Goal: Task Accomplishment & Management: Complete application form

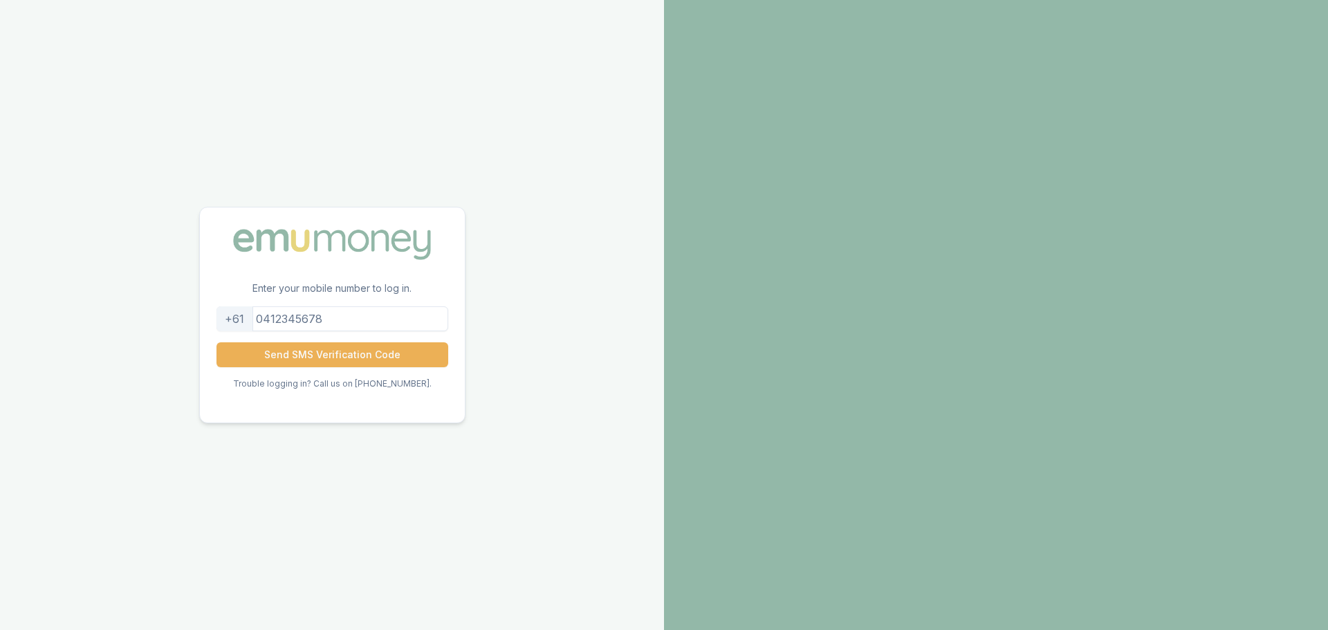
click at [268, 316] on input "tel" at bounding box center [332, 318] width 232 height 25
type input "0450261948"
click at [337, 360] on button "Send SMS Verification Code" at bounding box center [332, 354] width 232 height 25
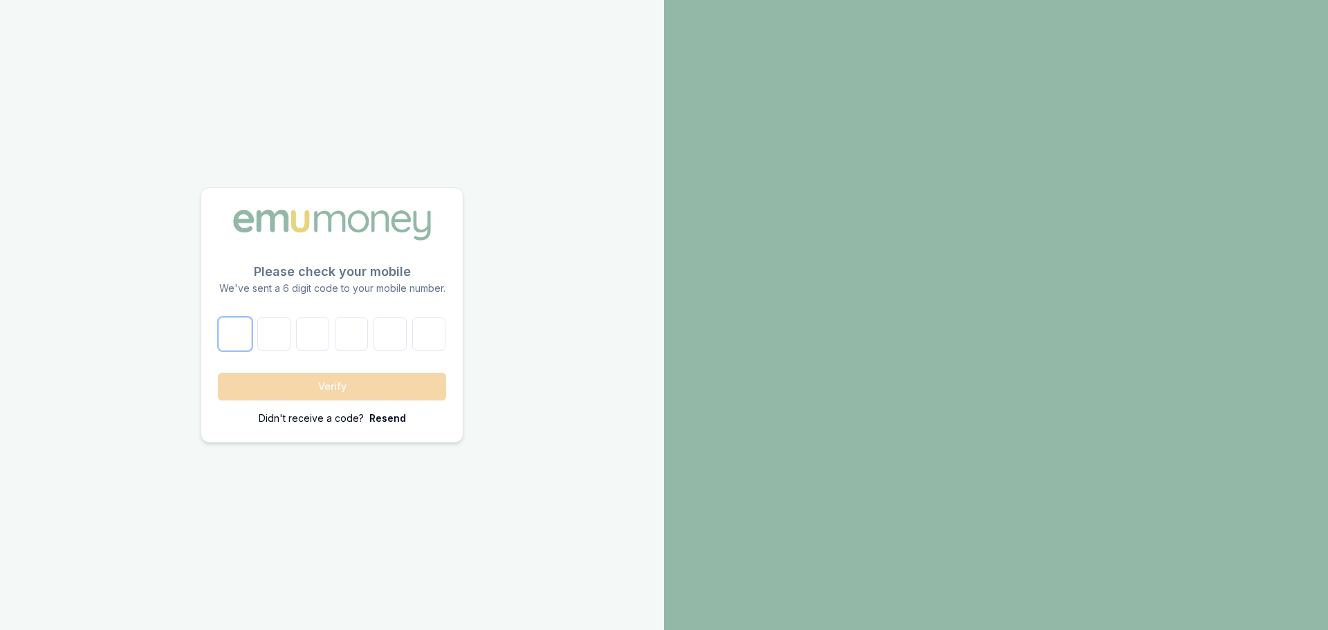
click at [228, 326] on input "number" at bounding box center [234, 333] width 33 height 33
type input "3"
type input "5"
type input "1"
type input "4"
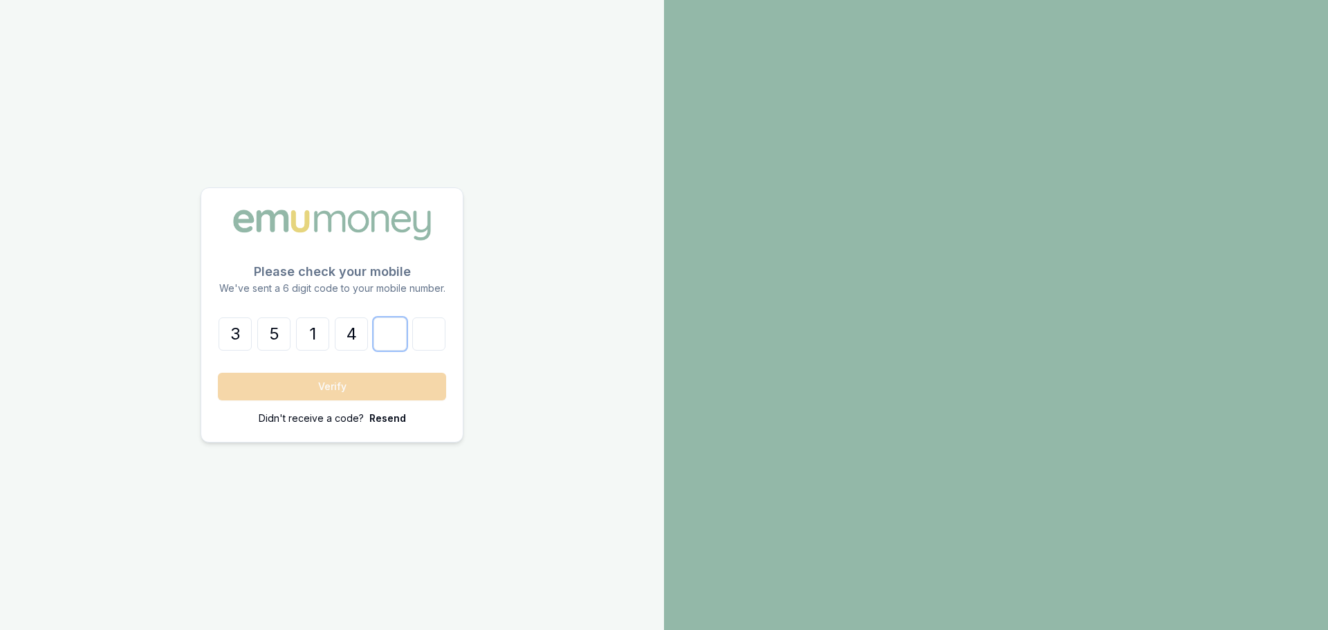
type input "0"
type input "6"
click at [218, 373] on button "Verify" at bounding box center [332, 387] width 228 height 28
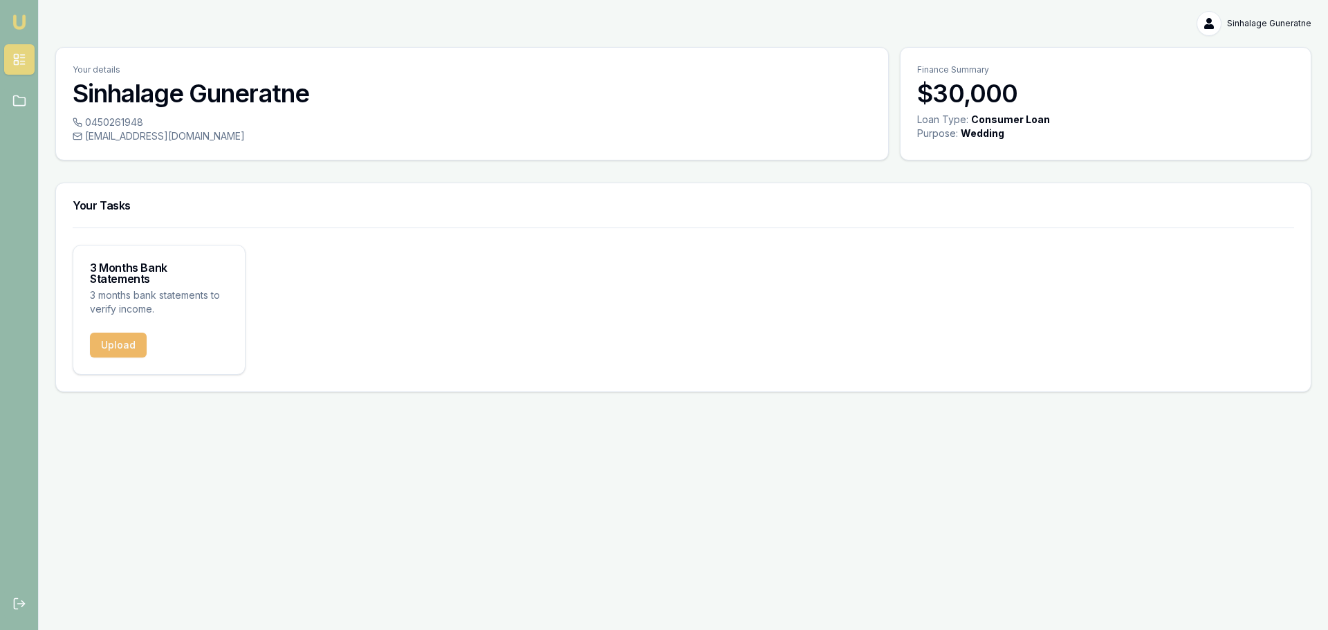
click at [127, 335] on button "Upload" at bounding box center [118, 345] width 57 height 25
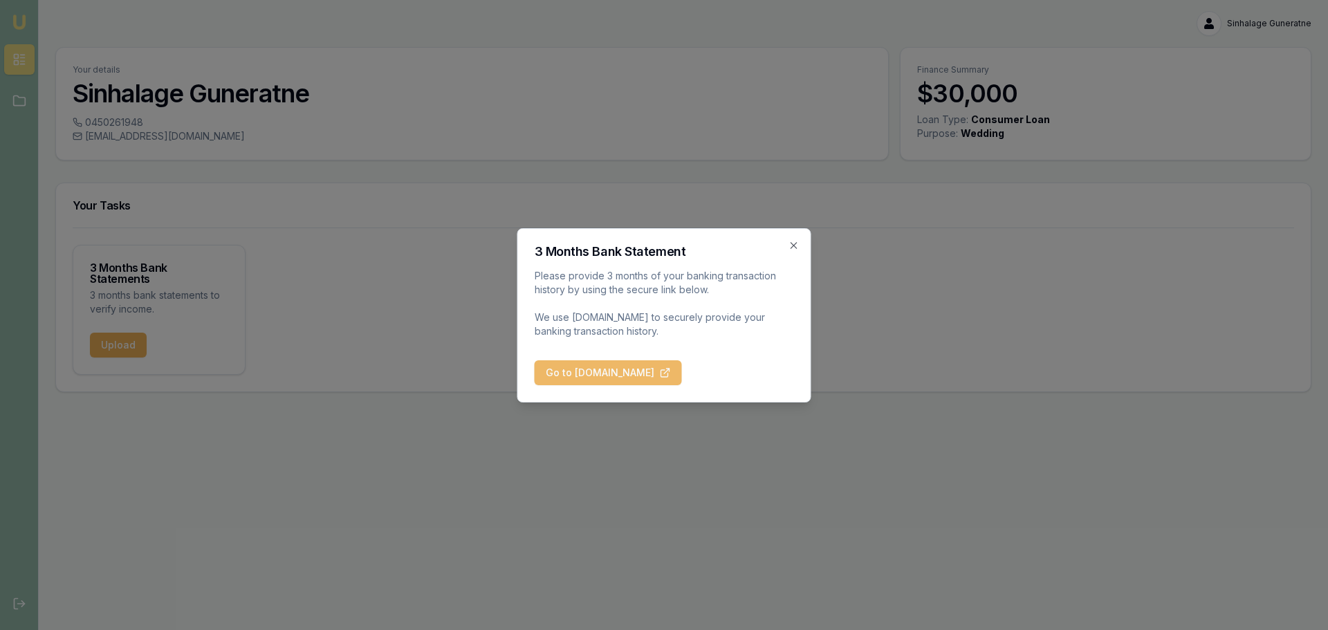
click at [571, 362] on button "Go to [DOMAIN_NAME]" at bounding box center [607, 372] width 147 height 25
